Goal: Communication & Community: Share content

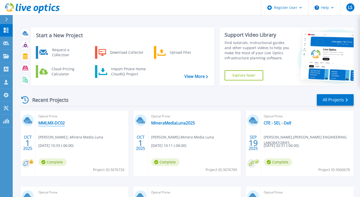
click at [51, 123] on link "MMLMX-DC02" at bounding box center [51, 122] width 26 height 5
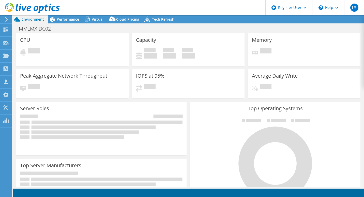
select select "USD"
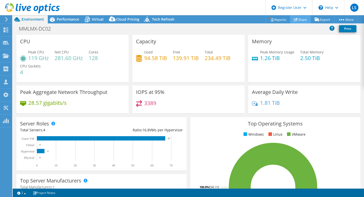
click at [297, 18] on link "Share" at bounding box center [300, 20] width 21 height 8
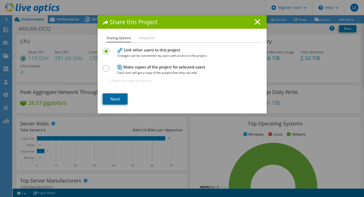
click at [119, 98] on link "Next" at bounding box center [115, 98] width 25 height 11
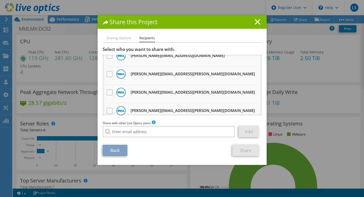
scroll to position [196, 0]
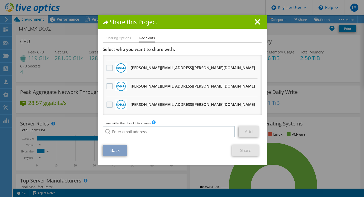
click at [108, 103] on label at bounding box center [110, 104] width 7 height 6
click at [0, 0] on input "checkbox" at bounding box center [0, 0] width 0 height 0
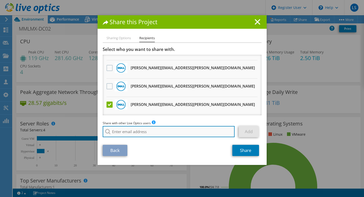
click at [162, 130] on input "search" at bounding box center [169, 131] width 132 height 11
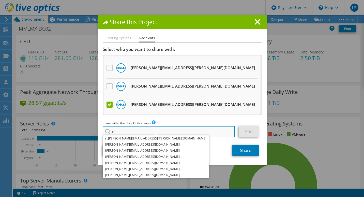
click at [130, 132] on input "r." at bounding box center [169, 131] width 132 height 11
type input "r."
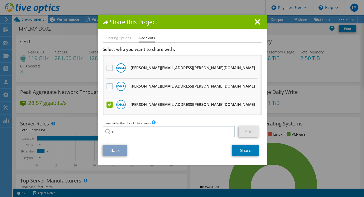
click at [61, 45] on div "Share this Project Sharing Options Recipients Link other users to this project …" at bounding box center [182, 98] width 364 height 166
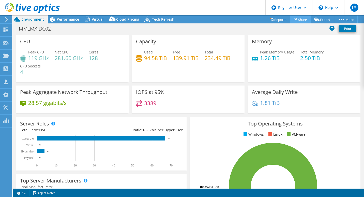
click at [304, 20] on link "Share" at bounding box center [300, 20] width 21 height 8
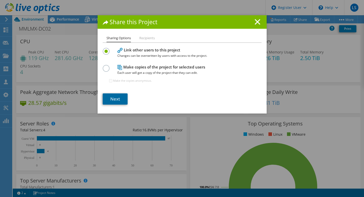
click at [112, 103] on link "Next" at bounding box center [115, 98] width 25 height 11
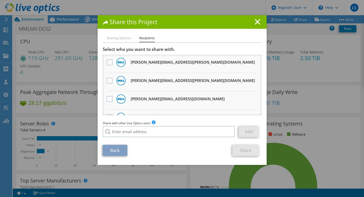
scroll to position [183, 0]
click at [108, 80] on label at bounding box center [110, 80] width 7 height 6
click at [0, 0] on input "checkbox" at bounding box center [0, 0] width 0 height 0
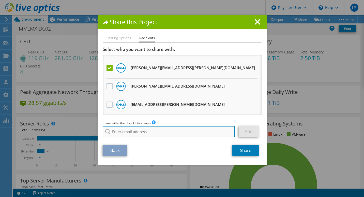
click at [136, 129] on input "search" at bounding box center [169, 131] width 132 height 11
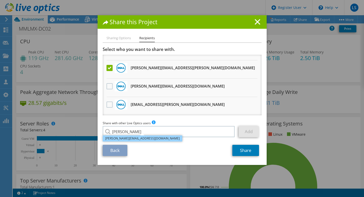
click at [129, 136] on li "[PERSON_NAME][EMAIL_ADDRESS][DOMAIN_NAME]" at bounding box center [143, 138] width 80 height 6
type input "[PERSON_NAME][EMAIL_ADDRESS][DOMAIN_NAME]"
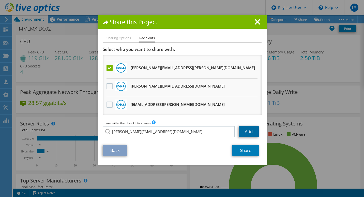
click at [247, 132] on link "Add" at bounding box center [249, 131] width 20 height 11
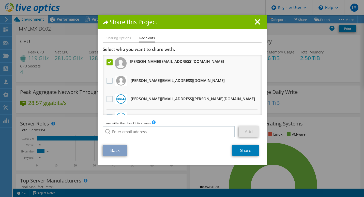
scroll to position [214, 0]
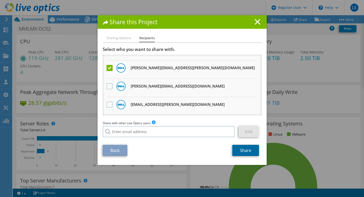
click at [244, 154] on link "Share" at bounding box center [245, 150] width 27 height 11
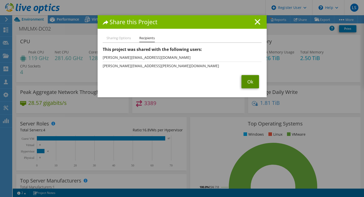
click at [250, 83] on link "Ok" at bounding box center [251, 81] width 18 height 13
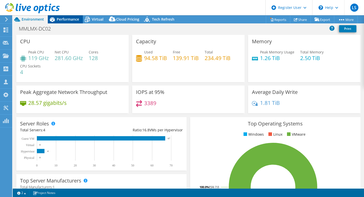
click at [79, 18] on div "Performance" at bounding box center [65, 19] width 35 height 8
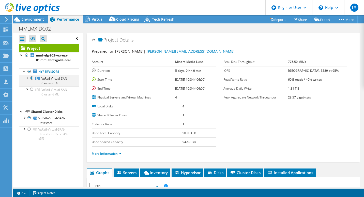
click at [26, 78] on div at bounding box center [26, 77] width 5 height 5
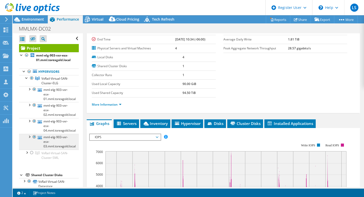
scroll to position [24, 0]
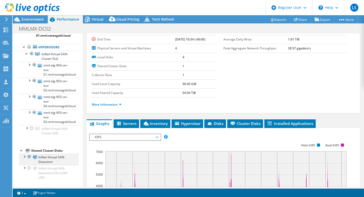
click at [24, 158] on div at bounding box center [24, 156] width 5 height 5
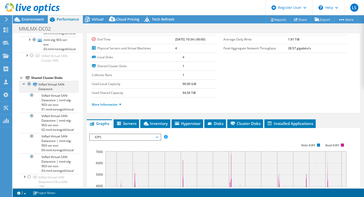
scroll to position [97, 0]
click at [51, 83] on link "VxRail-Virtual-SAN-Datastore" at bounding box center [49, 86] width 60 height 11
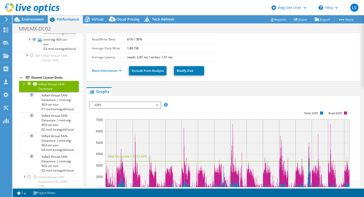
scroll to position [0, 0]
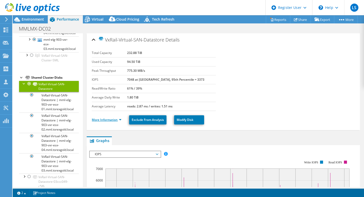
click at [121, 120] on link "More Information" at bounding box center [107, 120] width 30 height 4
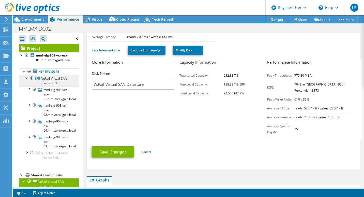
click at [64, 79] on span "VxRail-Virtual-SAN-Cluster-ELG" at bounding box center [54, 80] width 27 height 9
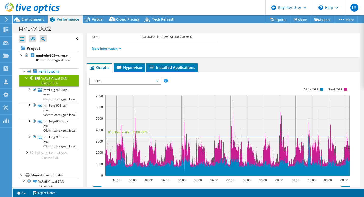
click at [118, 49] on link "More Information" at bounding box center [107, 48] width 30 height 4
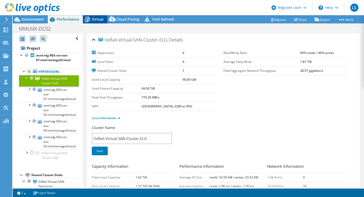
click at [99, 19] on span "Virtual" at bounding box center [98, 19] width 12 height 5
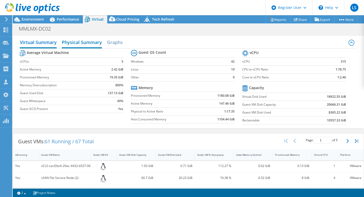
click at [70, 41] on h2 "Physical Summary" at bounding box center [82, 42] width 40 height 11
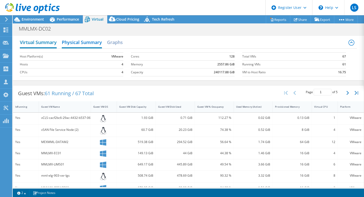
click at [49, 40] on h2 "Virtual Summary" at bounding box center [38, 42] width 37 height 11
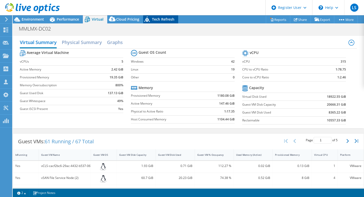
click at [153, 17] on span "Tech Refresh" at bounding box center [163, 19] width 22 height 5
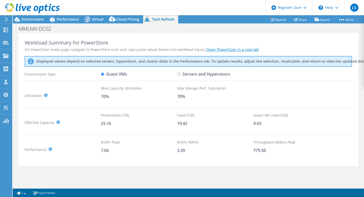
click at [178, 74] on input "Servers and Hypervisors" at bounding box center [178, 73] width 3 height 3
radio input "true"
click at [102, 73] on input "Guest VMs" at bounding box center [102, 73] width 3 height 3
radio input "true"
click at [182, 77] on label "Servers and Hypervisors" at bounding box center [203, 74] width 53 height 9
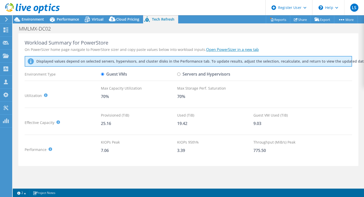
click at [181, 76] on input "Servers and Hypervisors" at bounding box center [178, 73] width 3 height 3
radio input "true"
radio input "false"
click at [116, 21] on icon at bounding box center [112, 20] width 10 height 10
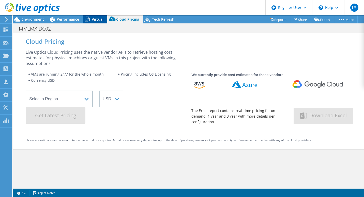
click at [94, 21] on span "Virtual" at bounding box center [98, 19] width 12 height 5
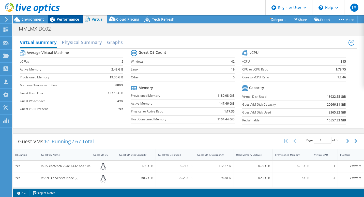
click at [73, 21] on span "Performance" at bounding box center [68, 19] width 22 height 5
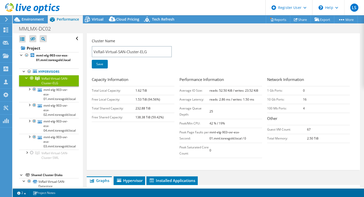
scroll to position [125, 0]
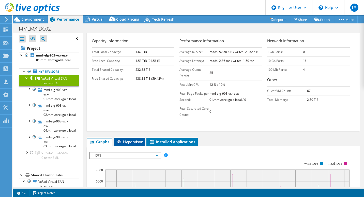
click at [130, 140] on span "Hypervisor" at bounding box center [129, 141] width 26 height 5
